Goal: Navigation & Orientation: Find specific page/section

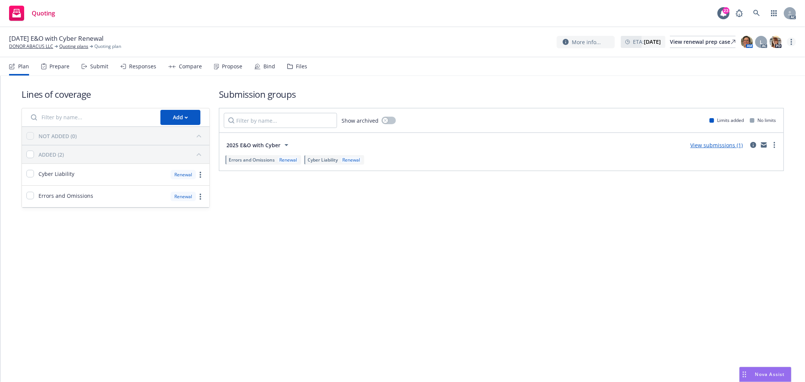
click at [793, 43] on link "more" at bounding box center [791, 41] width 9 height 9
click at [753, 59] on link "Copy logging email" at bounding box center [754, 57] width 84 height 15
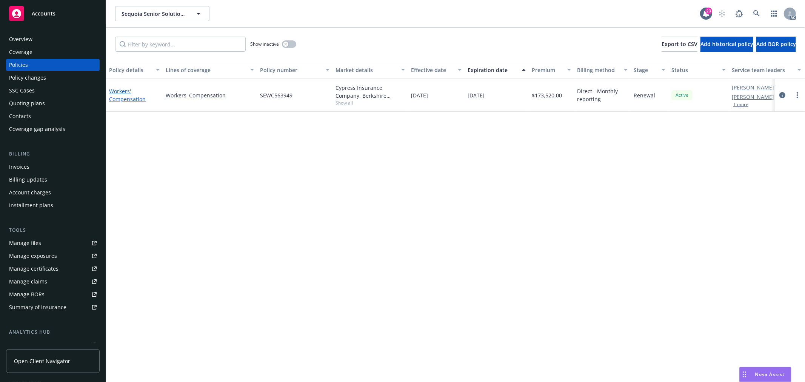
click at [134, 98] on link "Workers' Compensation" at bounding box center [127, 95] width 37 height 15
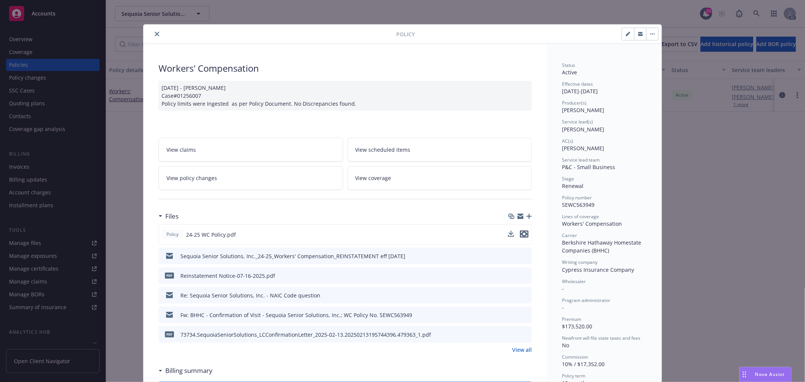
click at [523, 234] on icon "preview file" at bounding box center [524, 233] width 7 height 5
click at [206, 180] on span "View policy changes" at bounding box center [191, 178] width 51 height 8
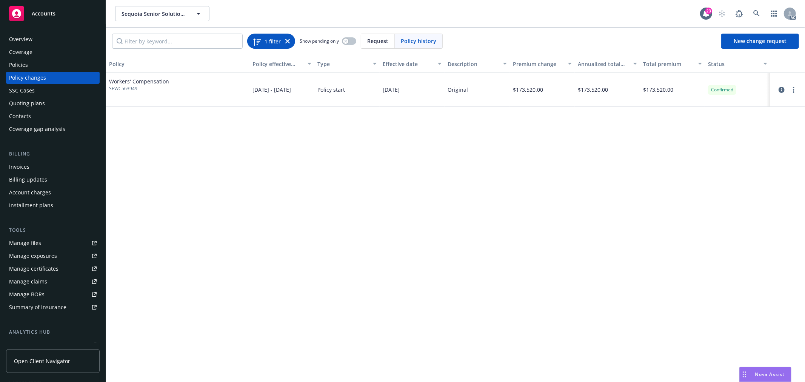
click at [285, 39] on icon at bounding box center [287, 41] width 5 height 5
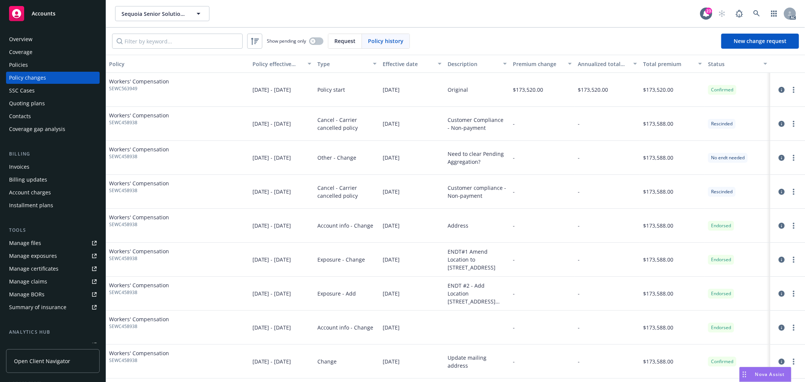
click at [18, 62] on div "Policies" at bounding box center [18, 65] width 19 height 12
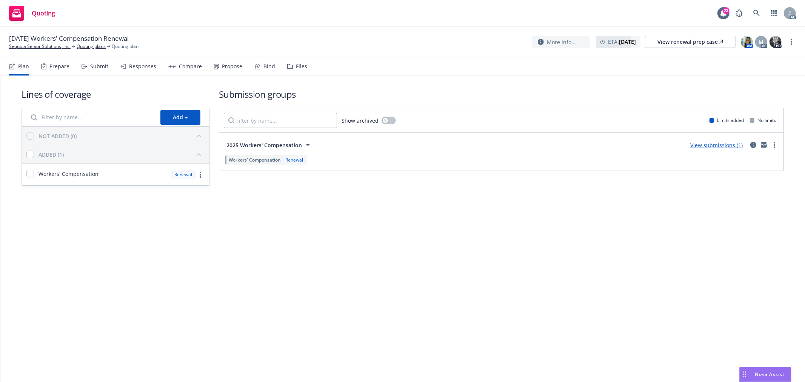
click at [151, 66] on div "Responses" at bounding box center [142, 66] width 27 height 6
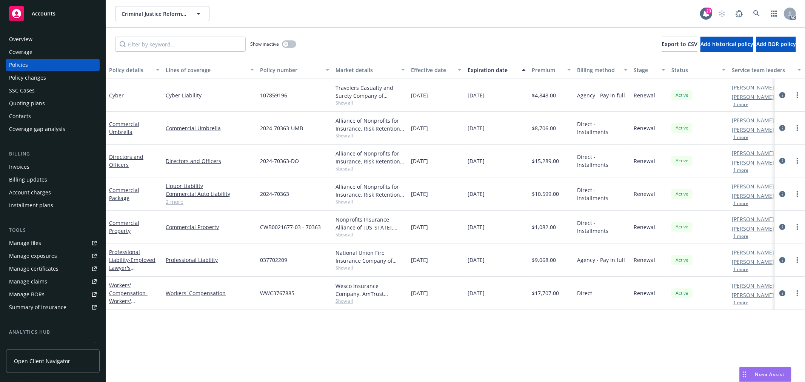
click at [745, 172] on button "1 more" at bounding box center [740, 170] width 15 height 5
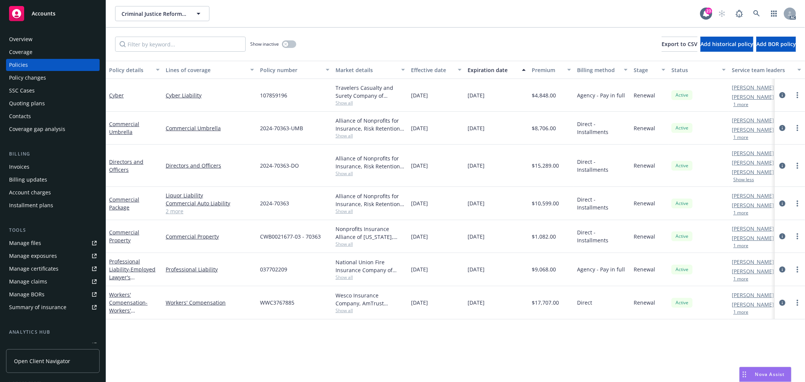
click at [740, 211] on button "1 more" at bounding box center [740, 213] width 15 height 5
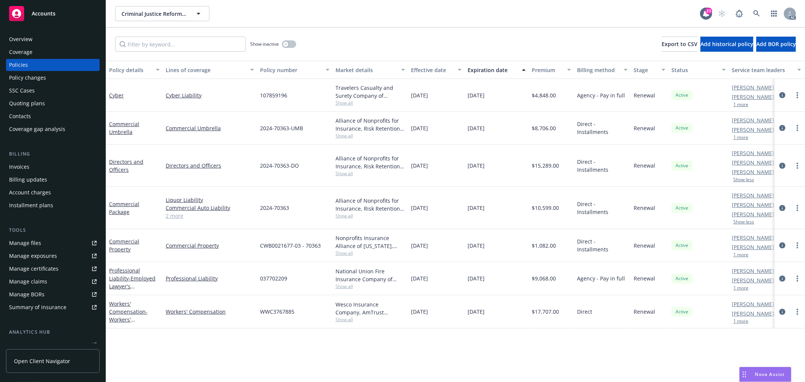
click at [745, 255] on button "1 more" at bounding box center [740, 254] width 15 height 5
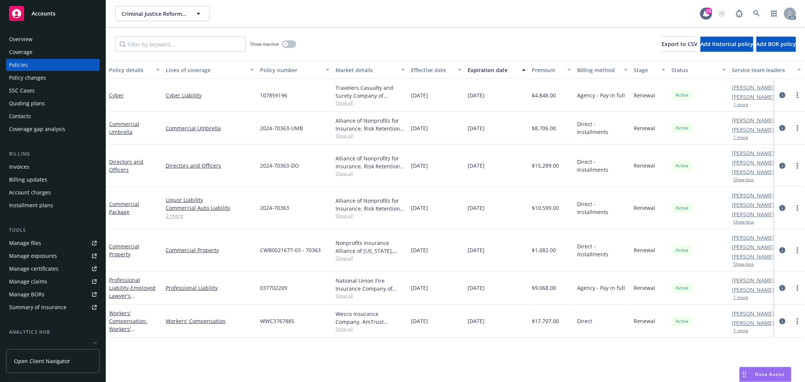
click at [744, 299] on button "1 more" at bounding box center [740, 297] width 15 height 5
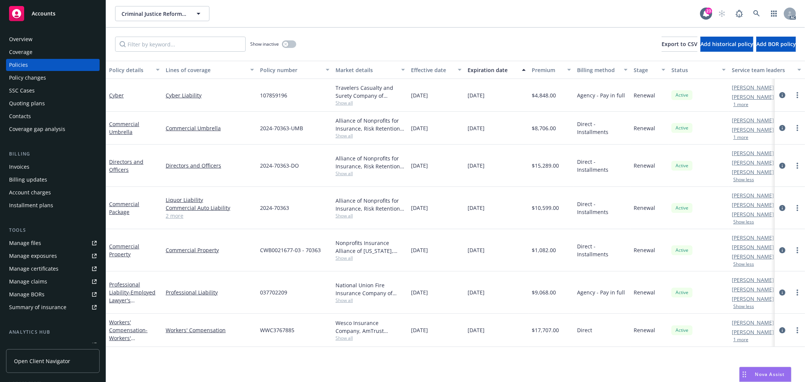
click at [740, 106] on button "1 more" at bounding box center [740, 104] width 15 height 5
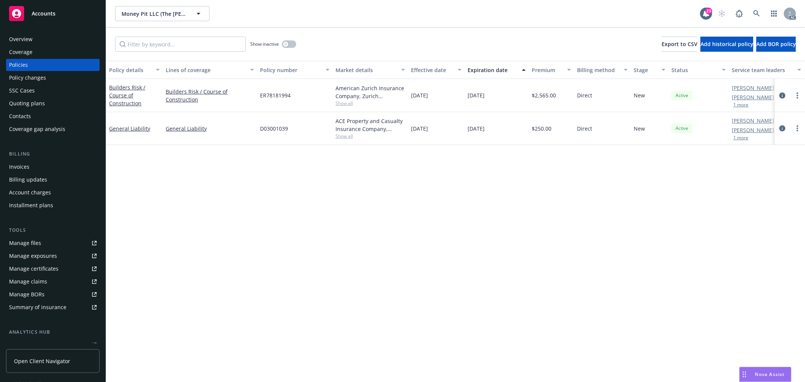
click at [42, 104] on div "Quoting plans" at bounding box center [27, 103] width 36 height 12
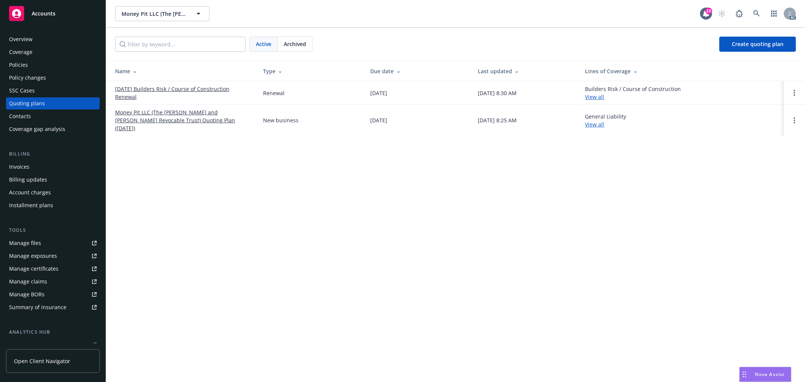
click at [29, 63] on div "Policies" at bounding box center [53, 65] width 88 height 12
